Goal: Communication & Community: Answer question/provide support

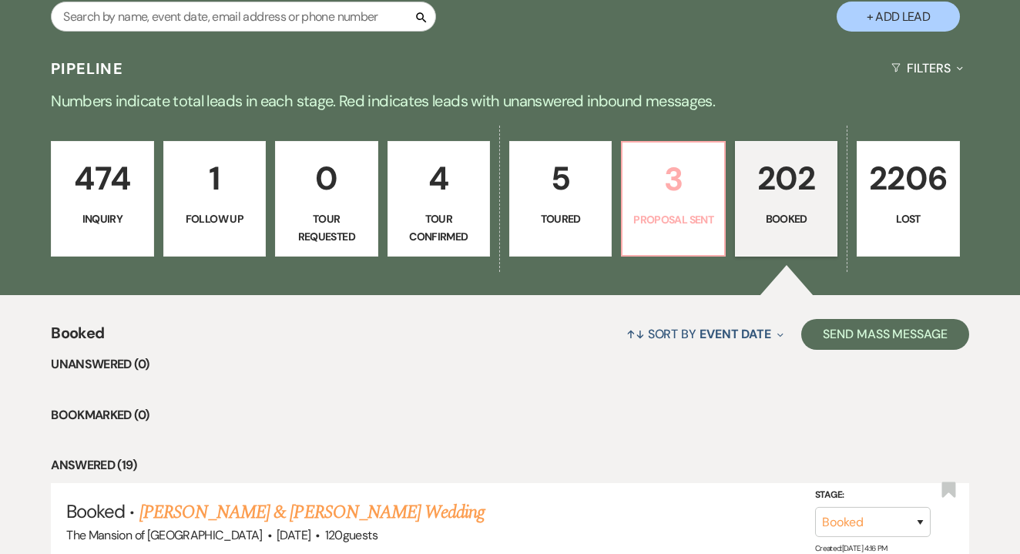
click at [663, 236] on link "3 Proposal Sent" at bounding box center [673, 199] width 104 height 116
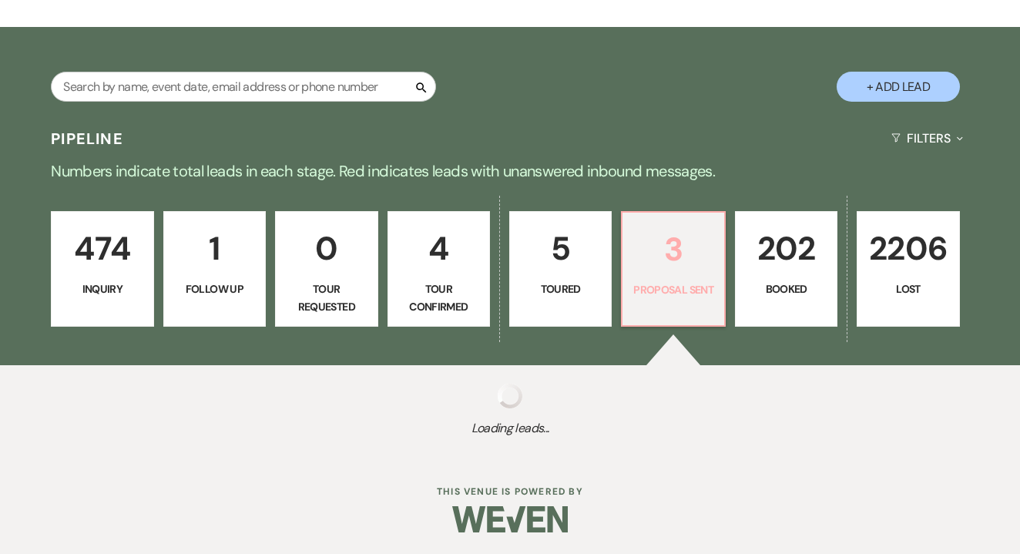
select select "6"
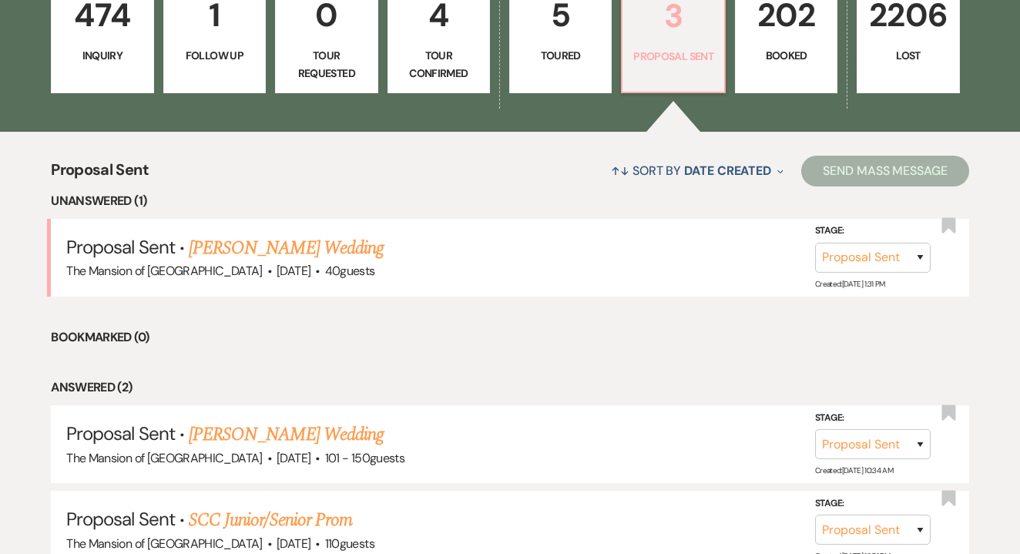
scroll to position [533, 0]
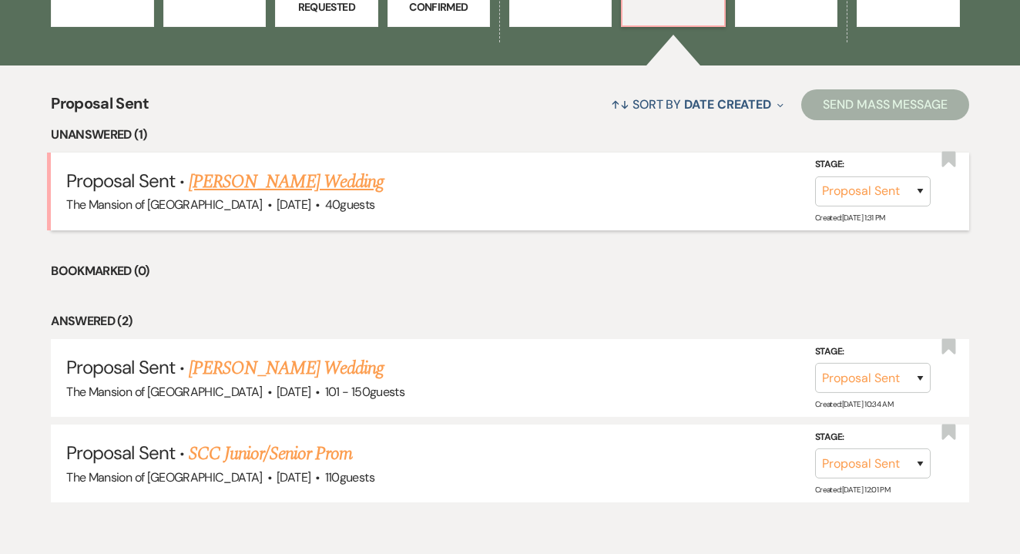
click at [364, 173] on link "[PERSON_NAME] Wedding" at bounding box center [286, 182] width 195 height 28
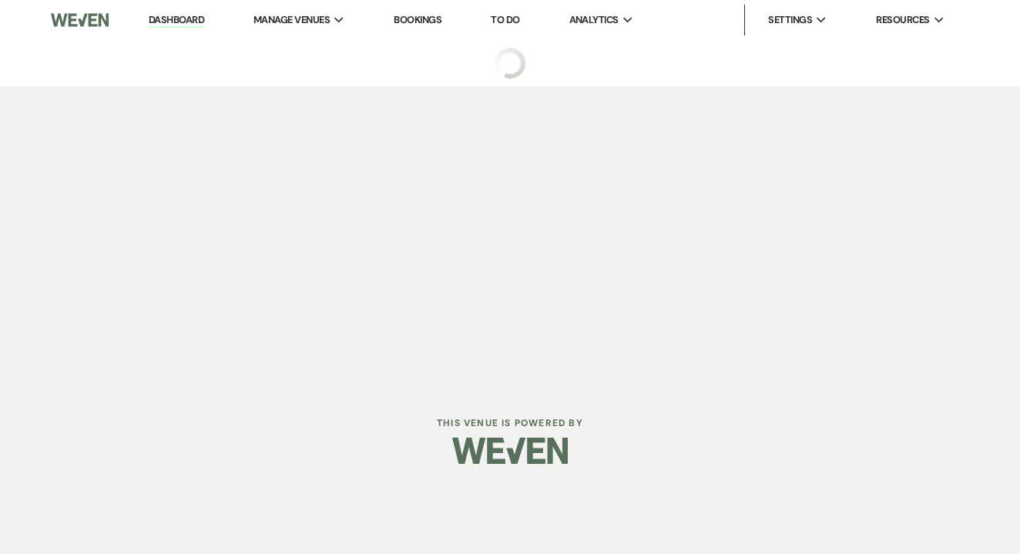
select select "6"
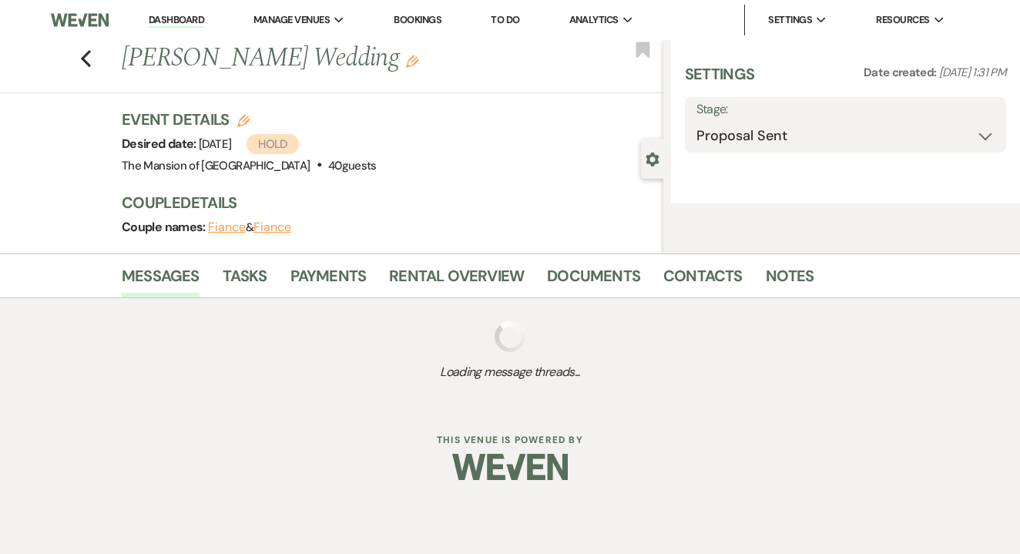
select select "5"
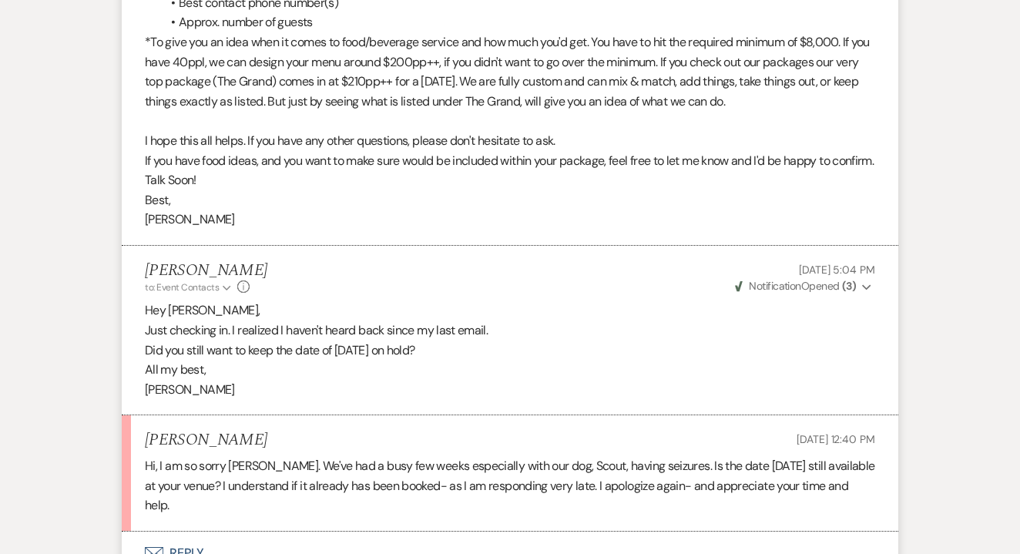
scroll to position [4014, 0]
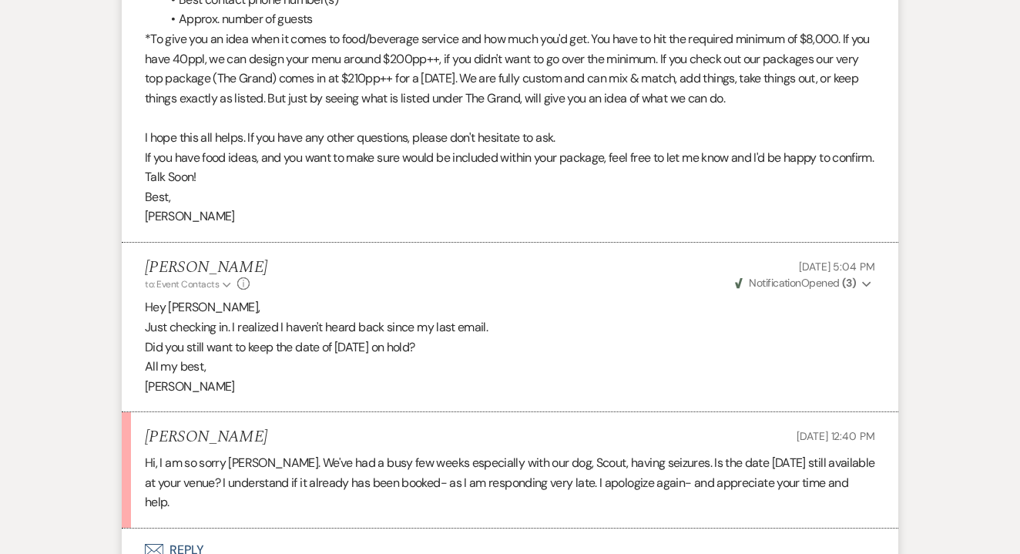
click at [184, 528] on button "Envelope Reply" at bounding box center [510, 549] width 776 height 43
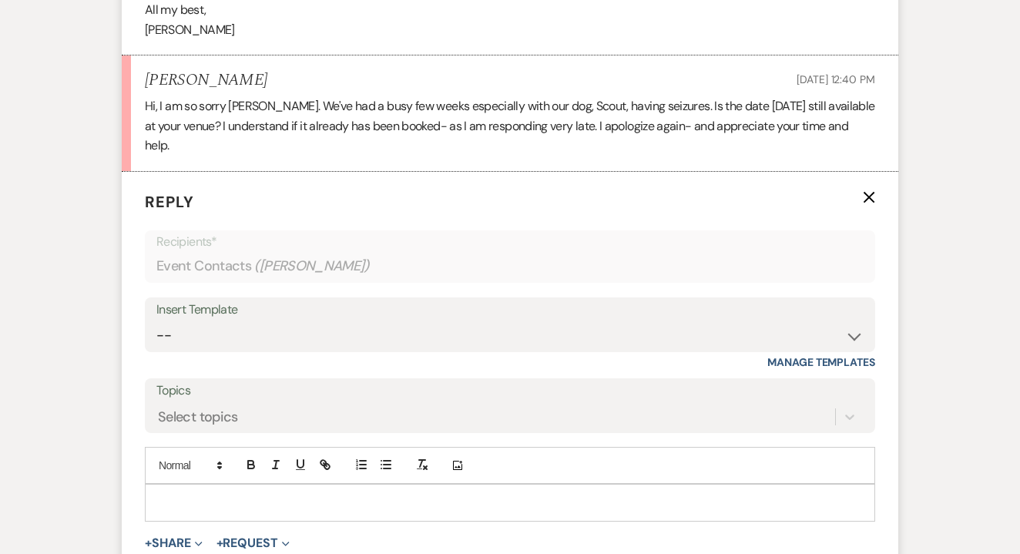
scroll to position [4529, 0]
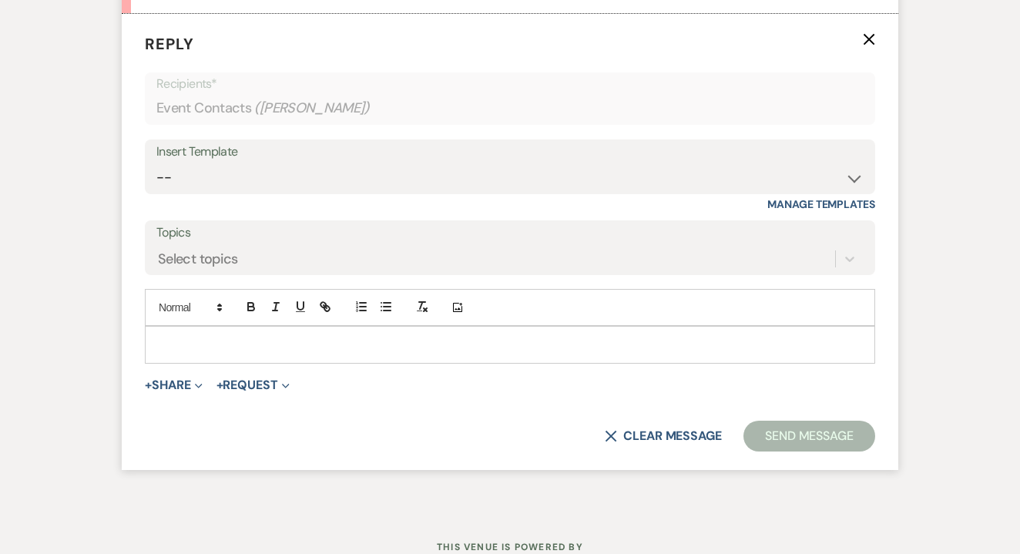
click at [268, 336] on p at bounding box center [509, 344] width 705 height 17
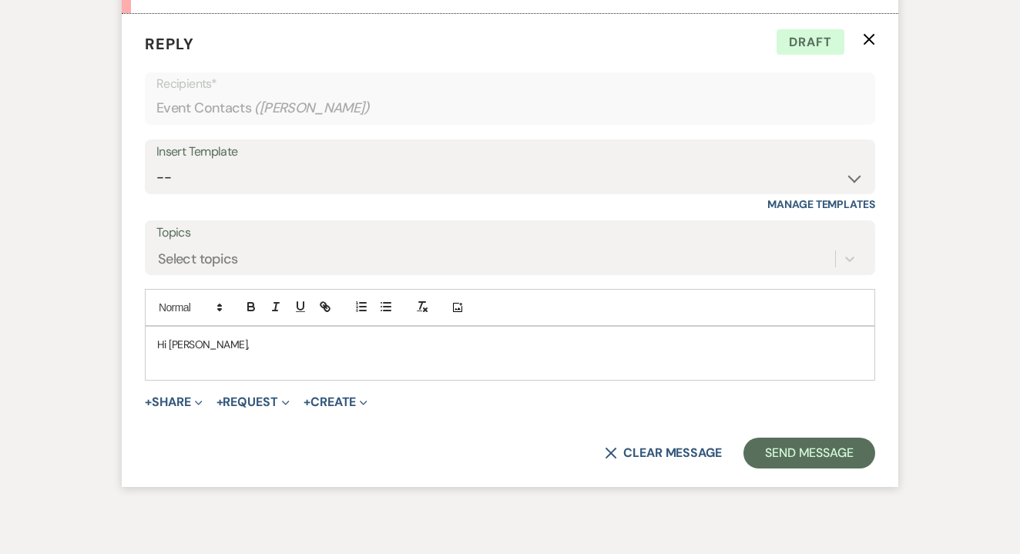
click at [270, 336] on p "Hi [PERSON_NAME]," at bounding box center [509, 344] width 705 height 17
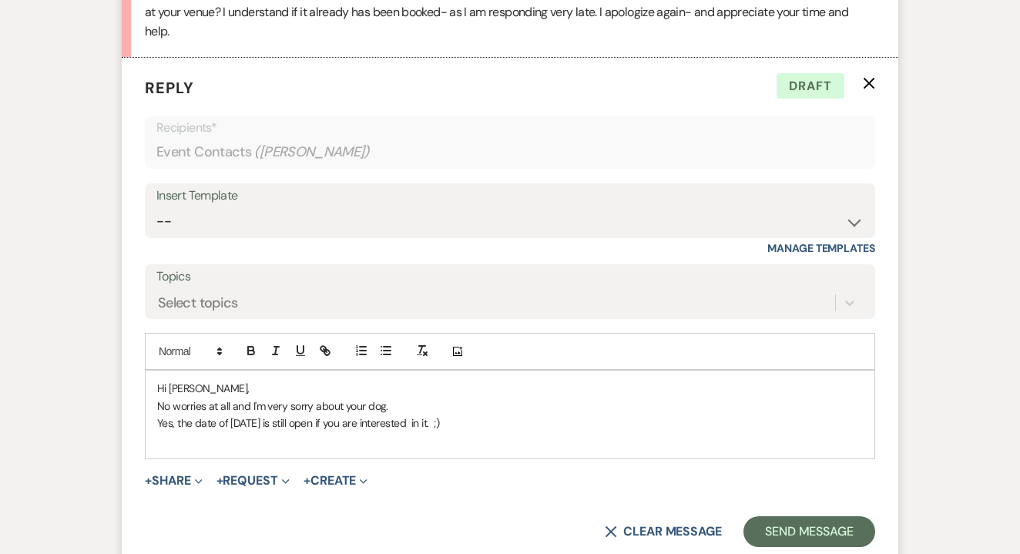
scroll to position [4492, 0]
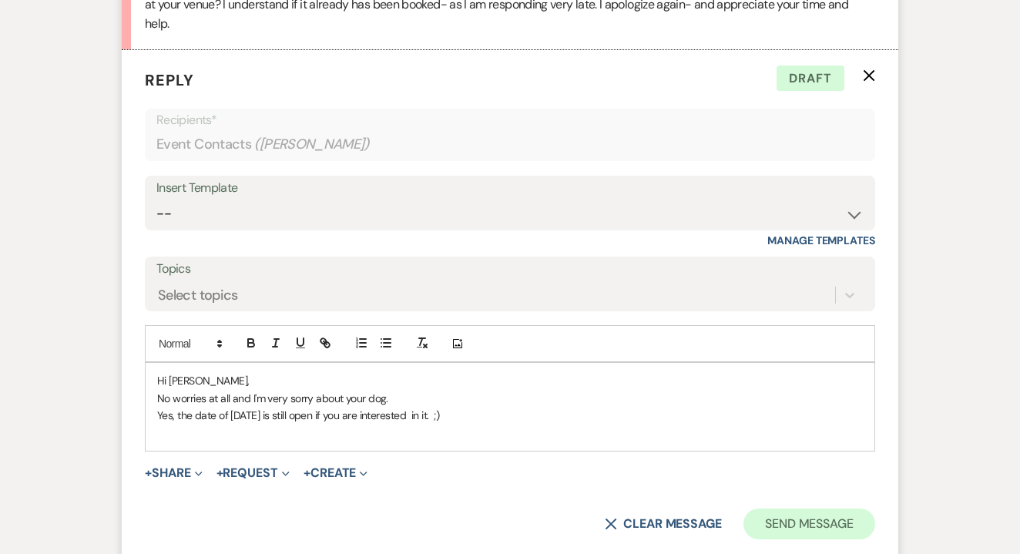
click at [807, 508] on button "Send Message" at bounding box center [809, 523] width 132 height 31
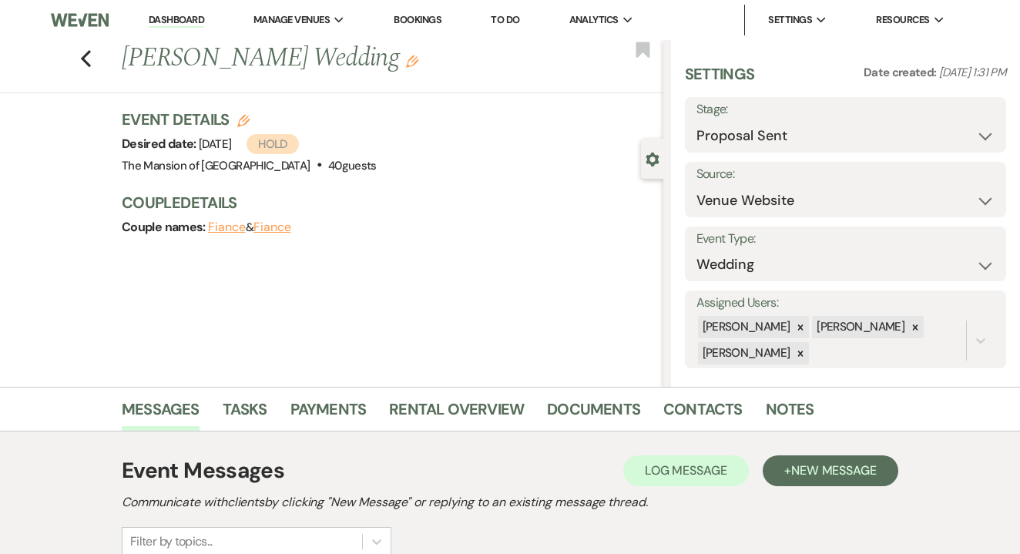
scroll to position [0, 0]
click at [180, 26] on link "Dashboard" at bounding box center [176, 20] width 55 height 15
